Goal: Information Seeking & Learning: Learn about a topic

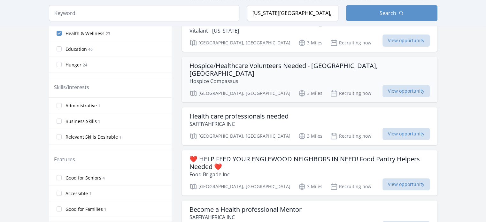
scroll to position [222, 0]
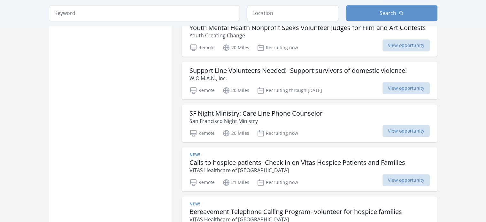
scroll to position [564, 0]
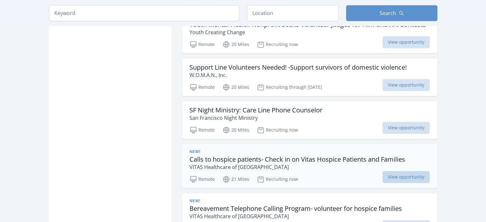
click at [398, 176] on span "View opportunity" at bounding box center [406, 177] width 47 height 12
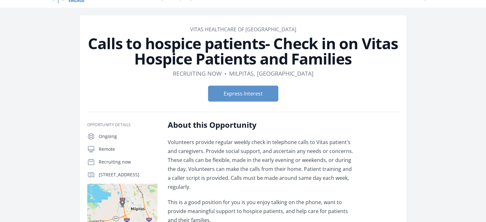
scroll to position [13, 0]
click at [241, 26] on link "VITAS Healthcare of [GEOGRAPHIC_DATA]" at bounding box center [243, 29] width 106 height 7
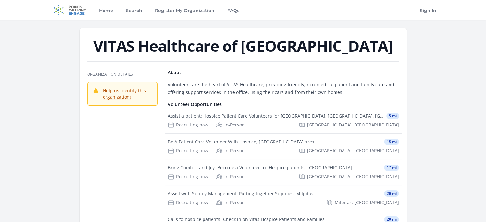
drag, startPoint x: 129, startPoint y: 44, endPoint x: 362, endPoint y: 44, distance: 233.0
click at [362, 44] on h1 "VITAS Healthcare of SF Bay Area" at bounding box center [243, 45] width 312 height 15
copy h1 "VITAS Healthcare of SF Bay Area"
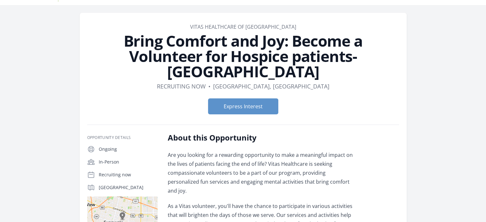
scroll to position [15, 0]
